Goal: Task Accomplishment & Management: Complete application form

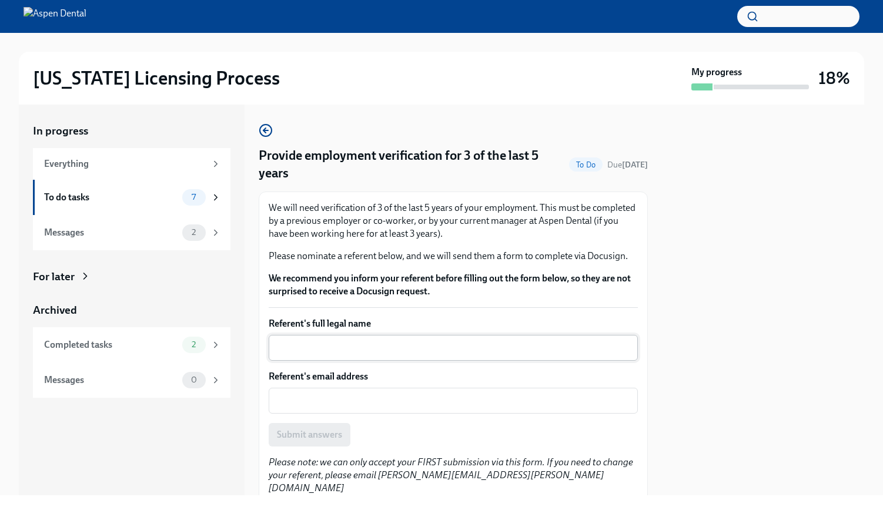
click at [370, 351] on textarea "Referent's full legal name" at bounding box center [453, 348] width 355 height 14
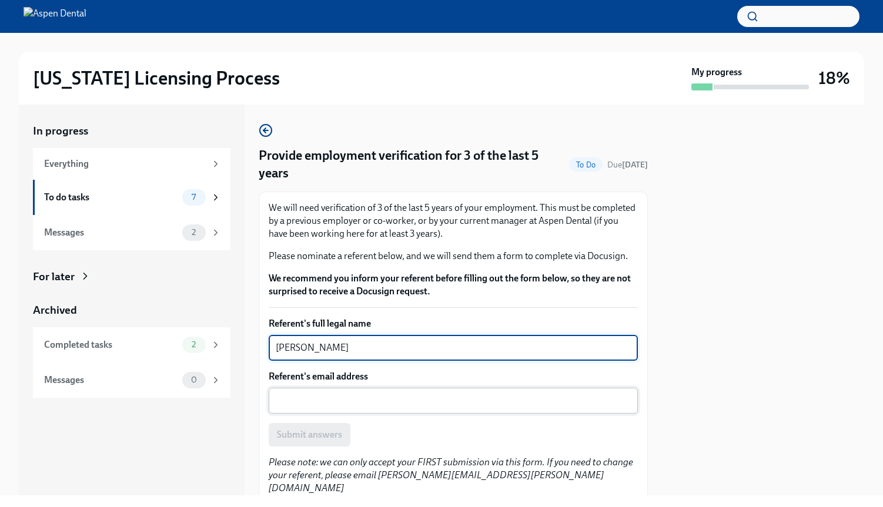
type textarea "[PERSON_NAME]"
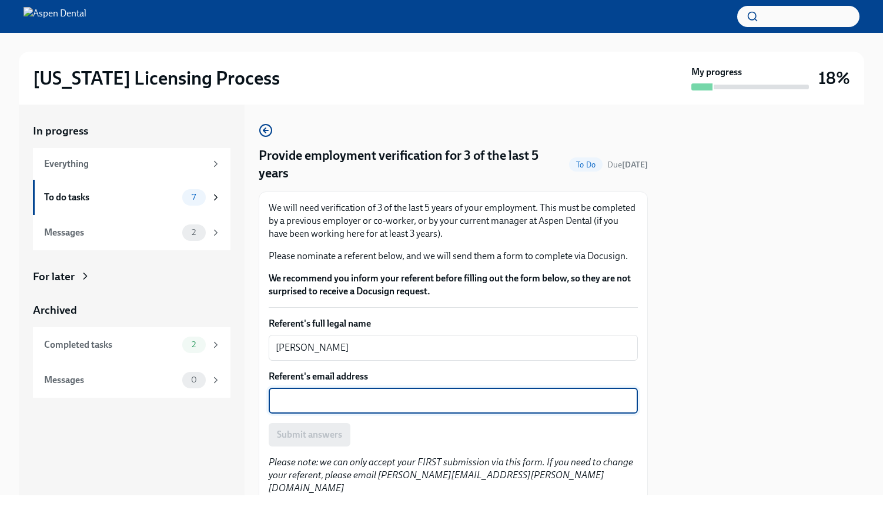
paste textarea "[EMAIL_ADDRESS][DOMAIN_NAME]"
type textarea "[EMAIL_ADDRESS][DOMAIN_NAME]"
click at [324, 440] on span "Submit answers" at bounding box center [309, 435] width 65 height 12
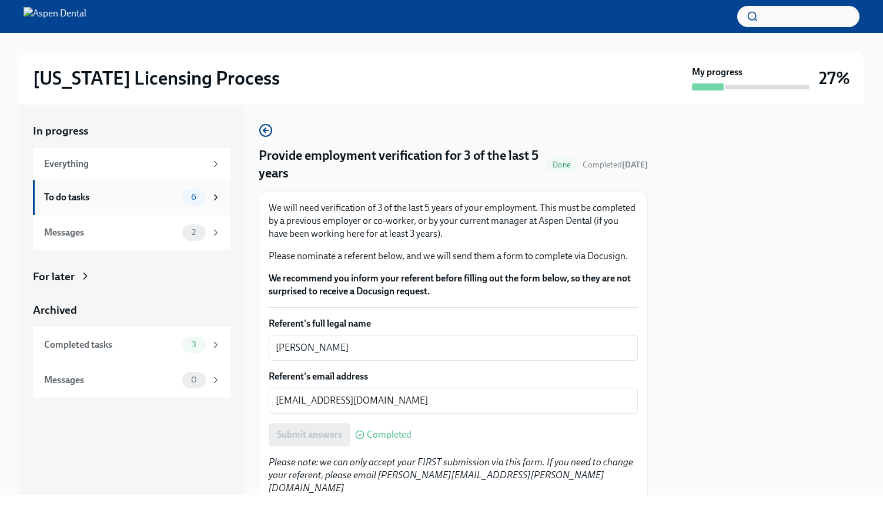
click at [158, 194] on div "To do tasks" at bounding box center [110, 197] width 133 height 13
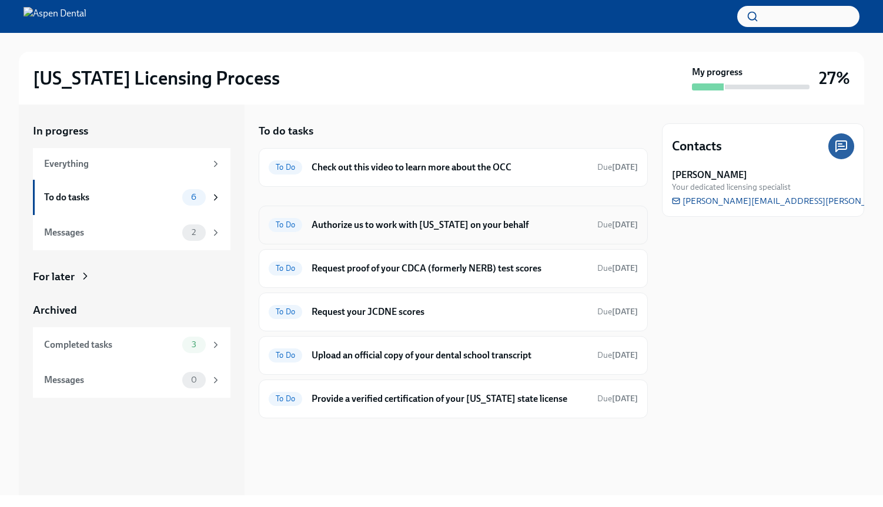
click at [411, 230] on h6 "Authorize us to work with [US_STATE] on your behalf" at bounding box center [449, 225] width 276 height 13
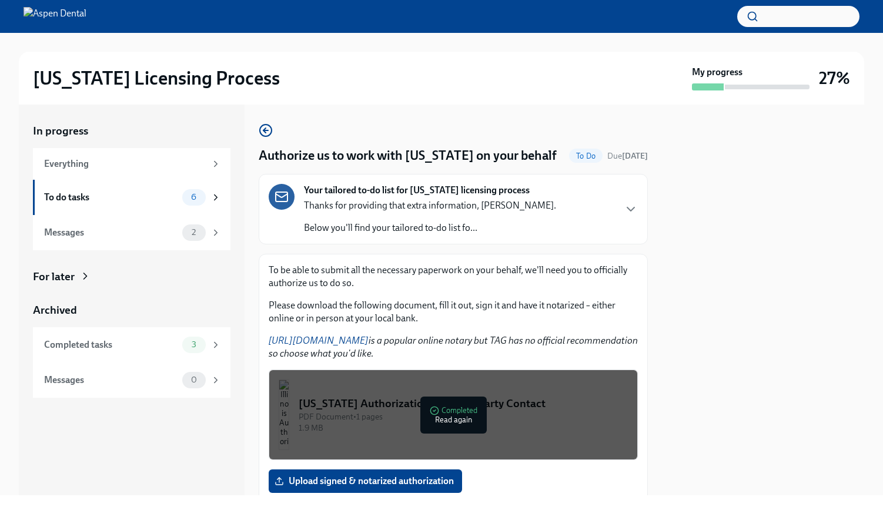
click at [388, 426] on div "1.9 MB" at bounding box center [463, 428] width 329 height 11
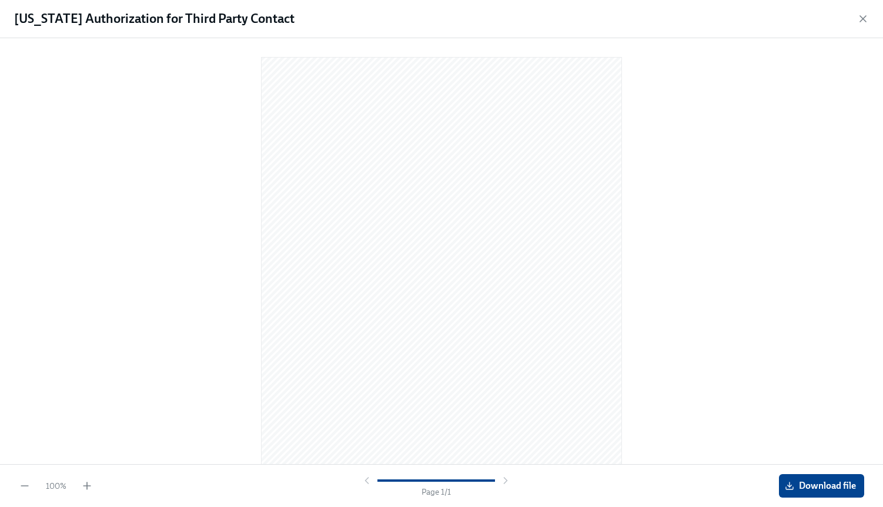
drag, startPoint x: 756, startPoint y: 273, endPoint x: 751, endPoint y: 269, distance: 6.7
click at [756, 273] on div at bounding box center [441, 249] width 845 height 403
click at [811, 490] on span "Download file" at bounding box center [821, 486] width 69 height 12
